Goal: Transaction & Acquisition: Download file/media

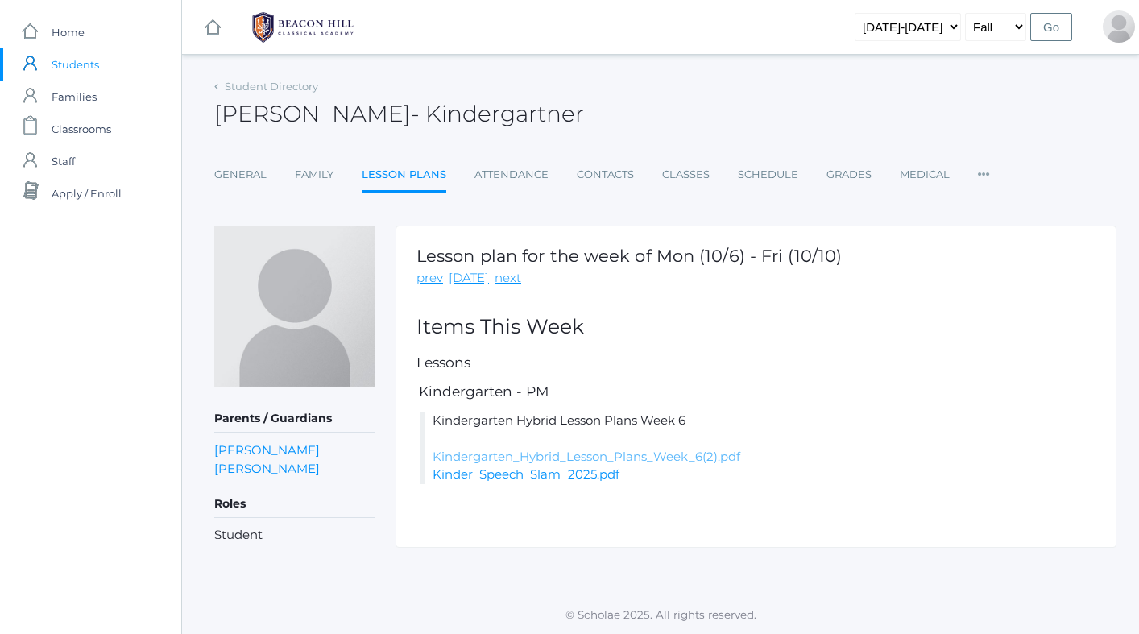
click at [497, 453] on link "Kindergarten_Hybrid_Lesson_Plans_Week_6(2).pdf" at bounding box center [587, 456] width 308 height 15
click at [499, 475] on link "Kinder_Speech_Slam_2025.pdf" at bounding box center [526, 473] width 187 height 15
click at [211, 31] on rect at bounding box center [212, 27] width 19 height 19
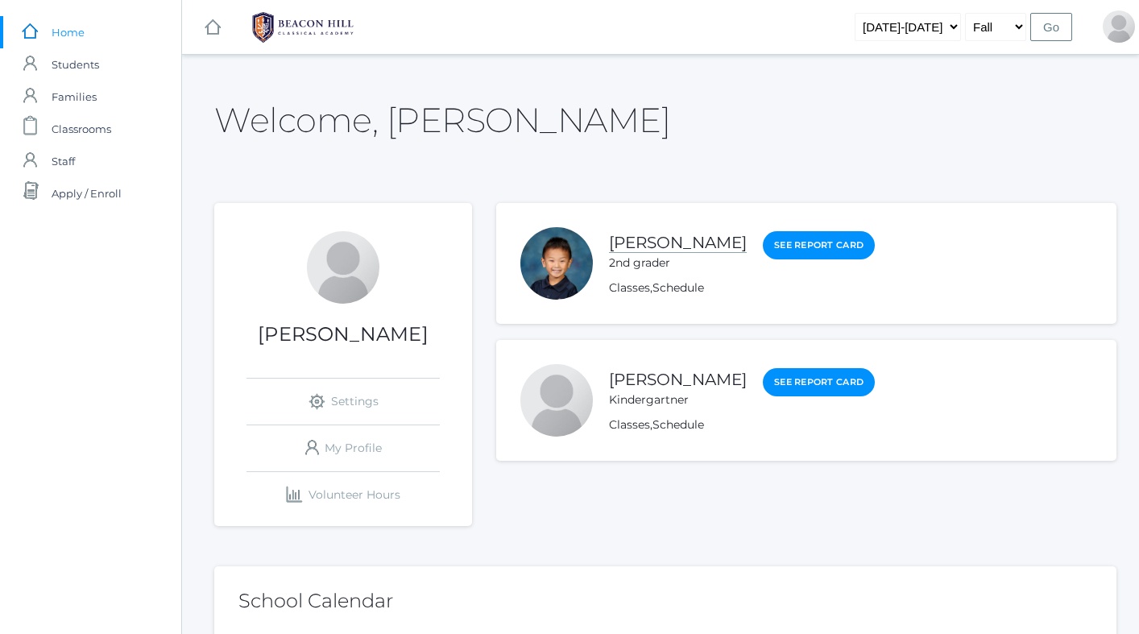
click at [625, 244] on link "[PERSON_NAME]" at bounding box center [678, 243] width 138 height 20
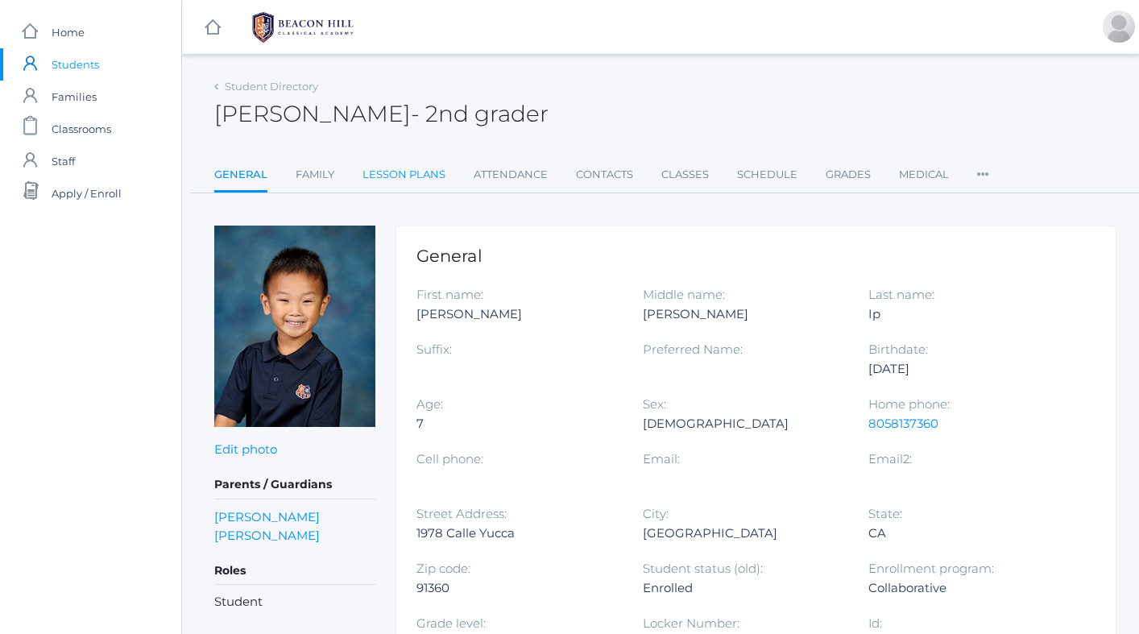
click at [395, 168] on link "Lesson Plans" at bounding box center [404, 175] width 83 height 32
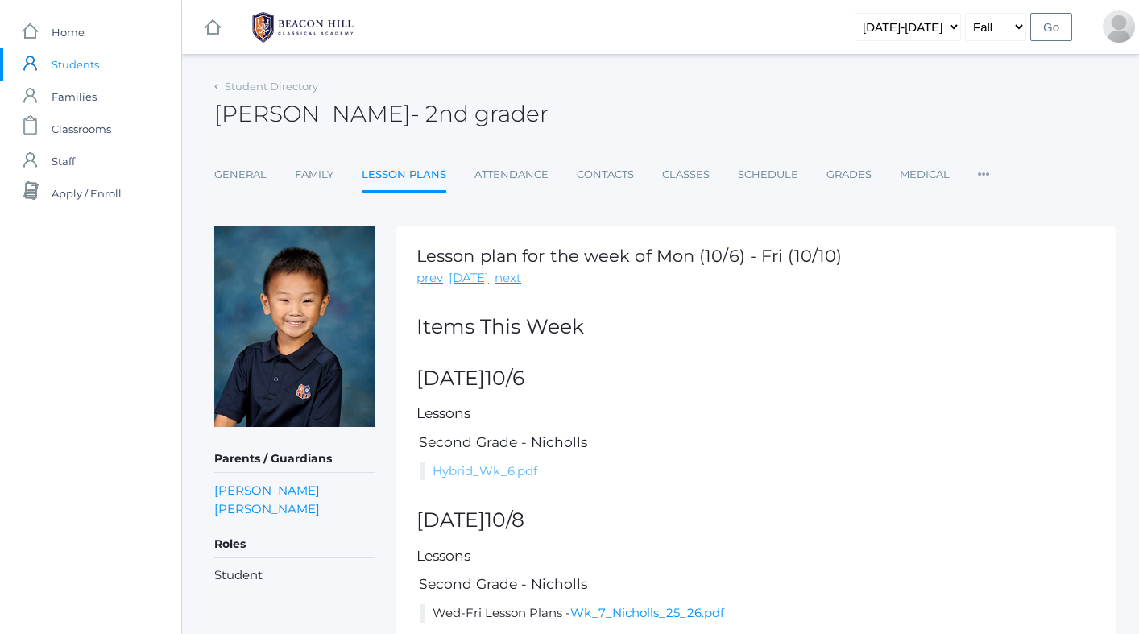
click at [458, 473] on link "Hybrid_Wk_6.pdf" at bounding box center [485, 470] width 105 height 15
